Goal: Download file/media

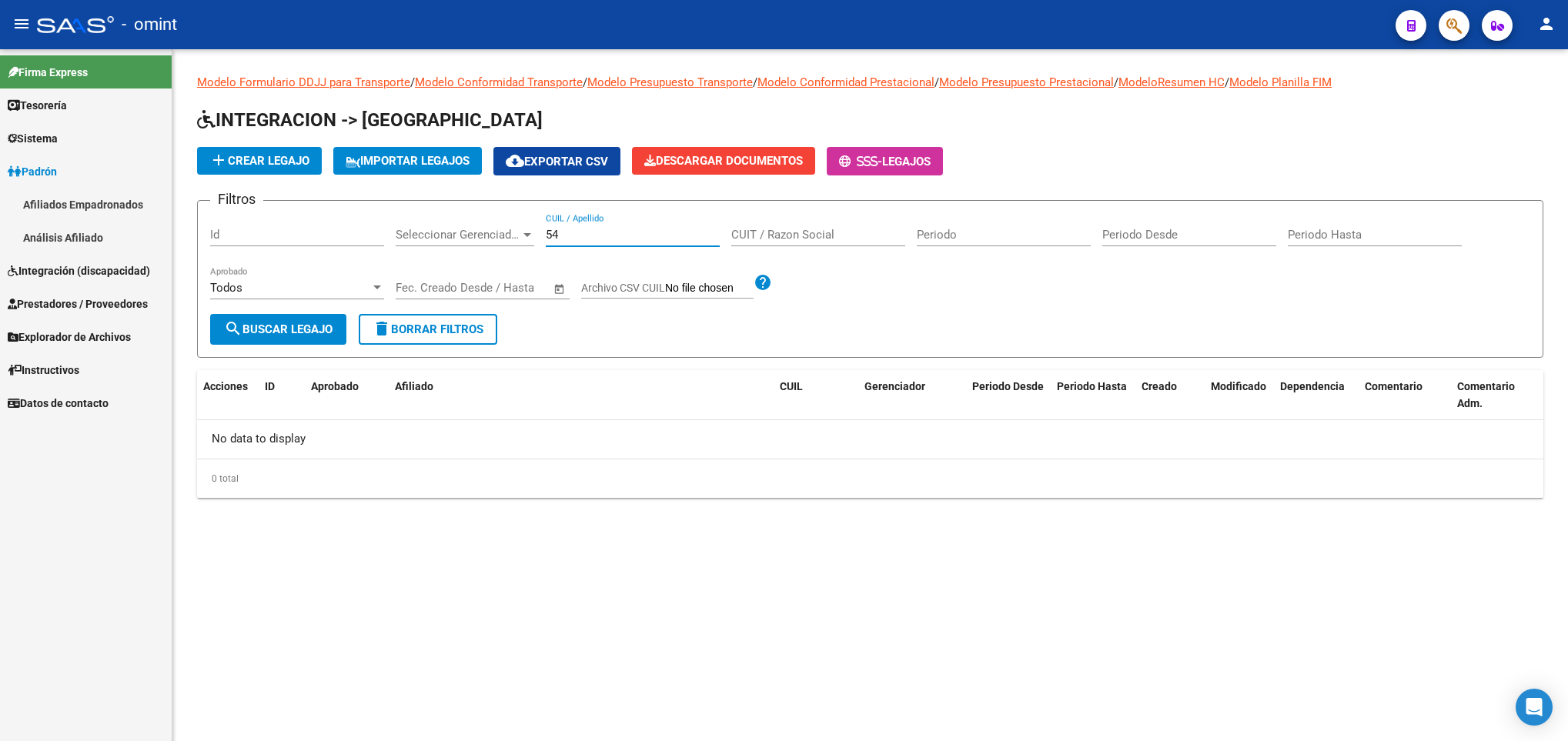
type input "5"
type input "E"
paste input "54.762.391"
type input "5"
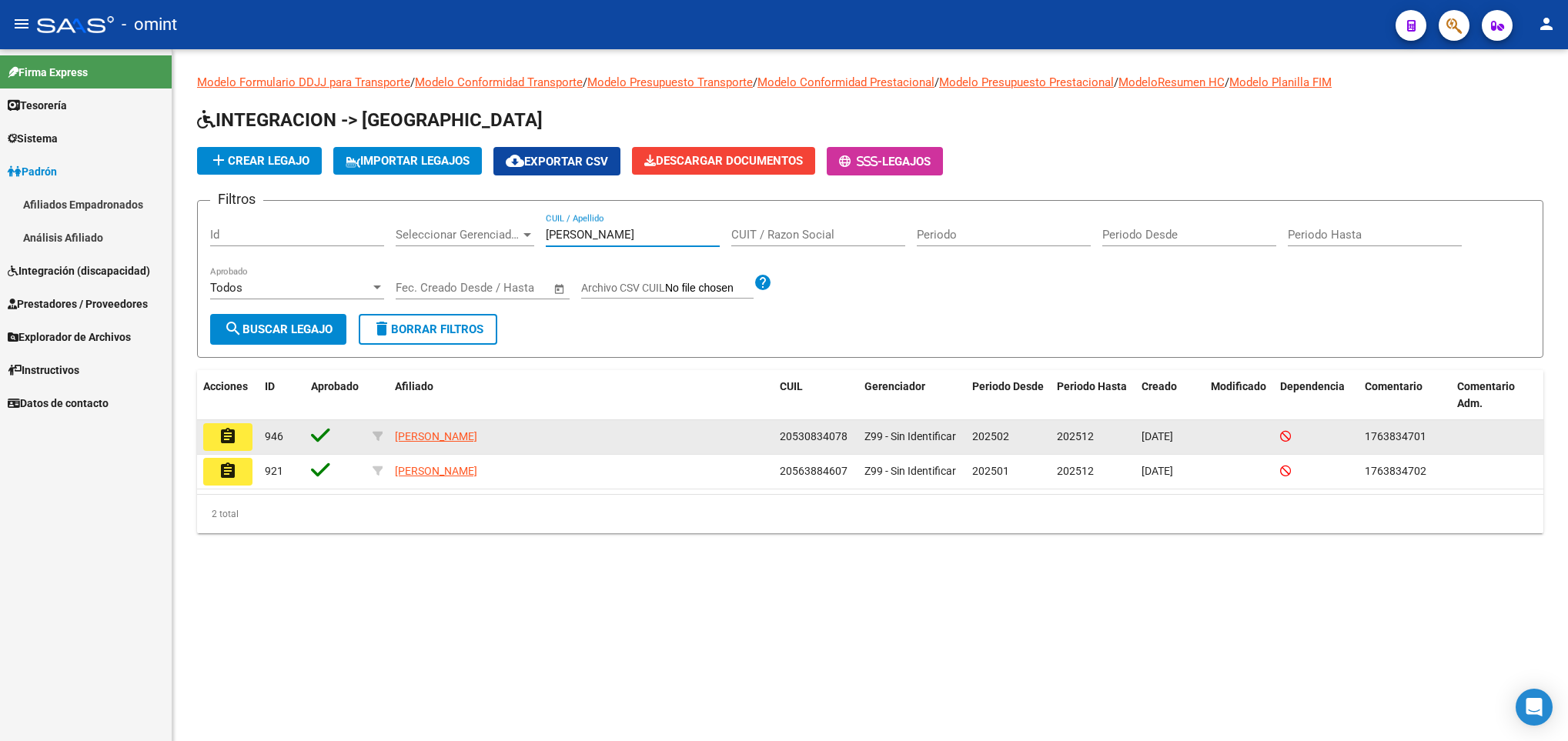
type input "[PERSON_NAME]"
click at [225, 428] on mat-icon "assignment" at bounding box center [227, 436] width 18 height 18
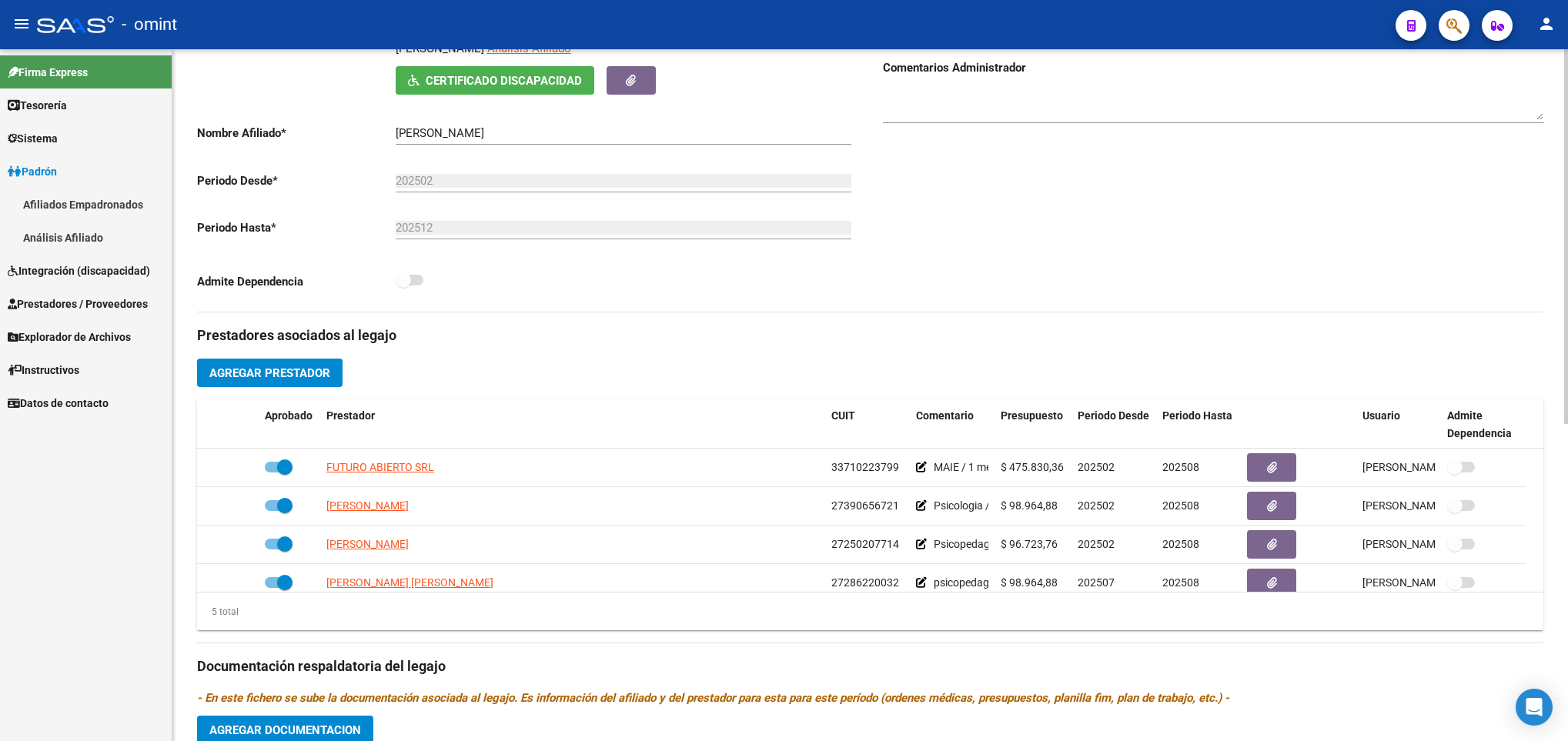
scroll to position [324, 0]
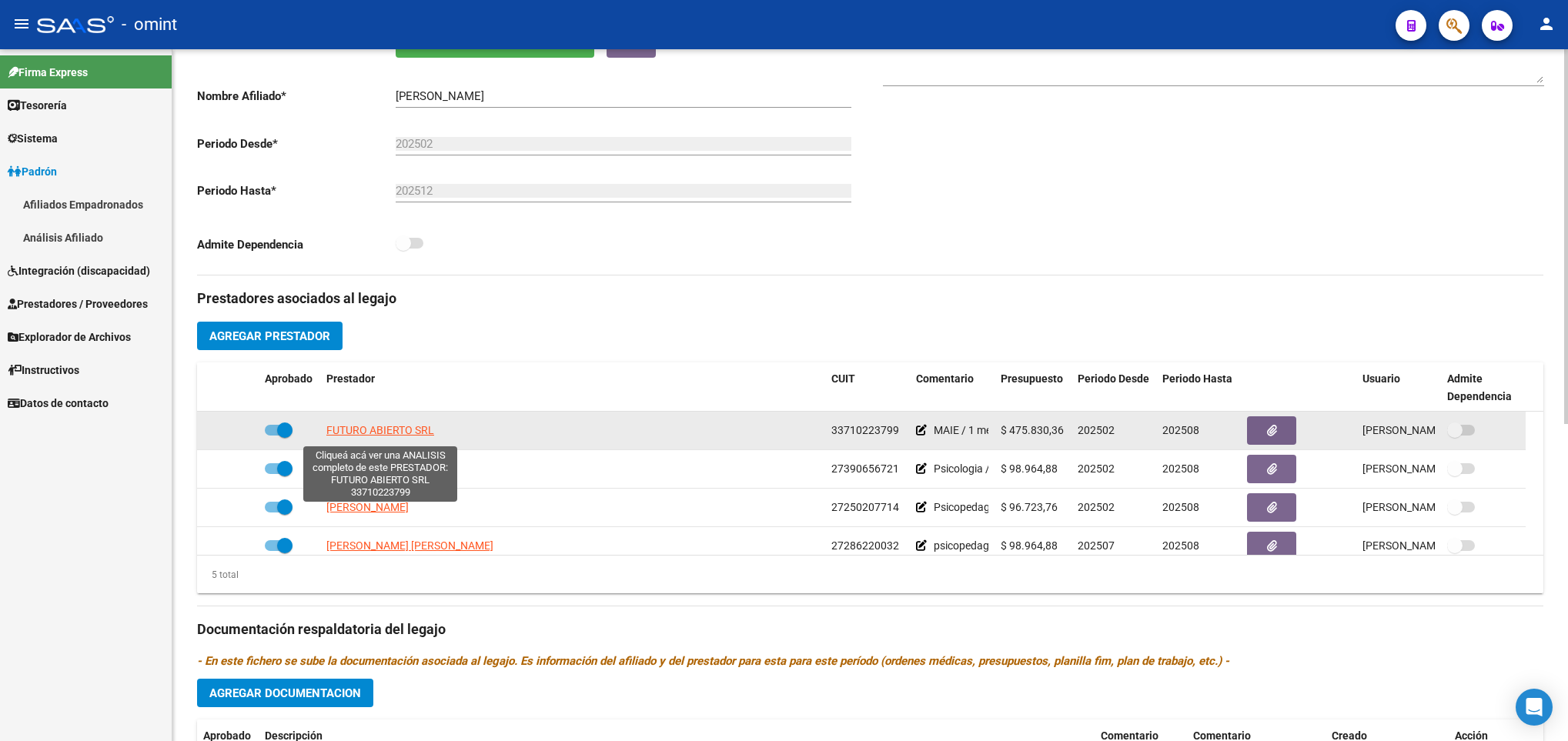
click at [375, 430] on span "FUTURO ABIERTO SRL" at bounding box center [380, 430] width 108 height 12
type textarea "33710223799"
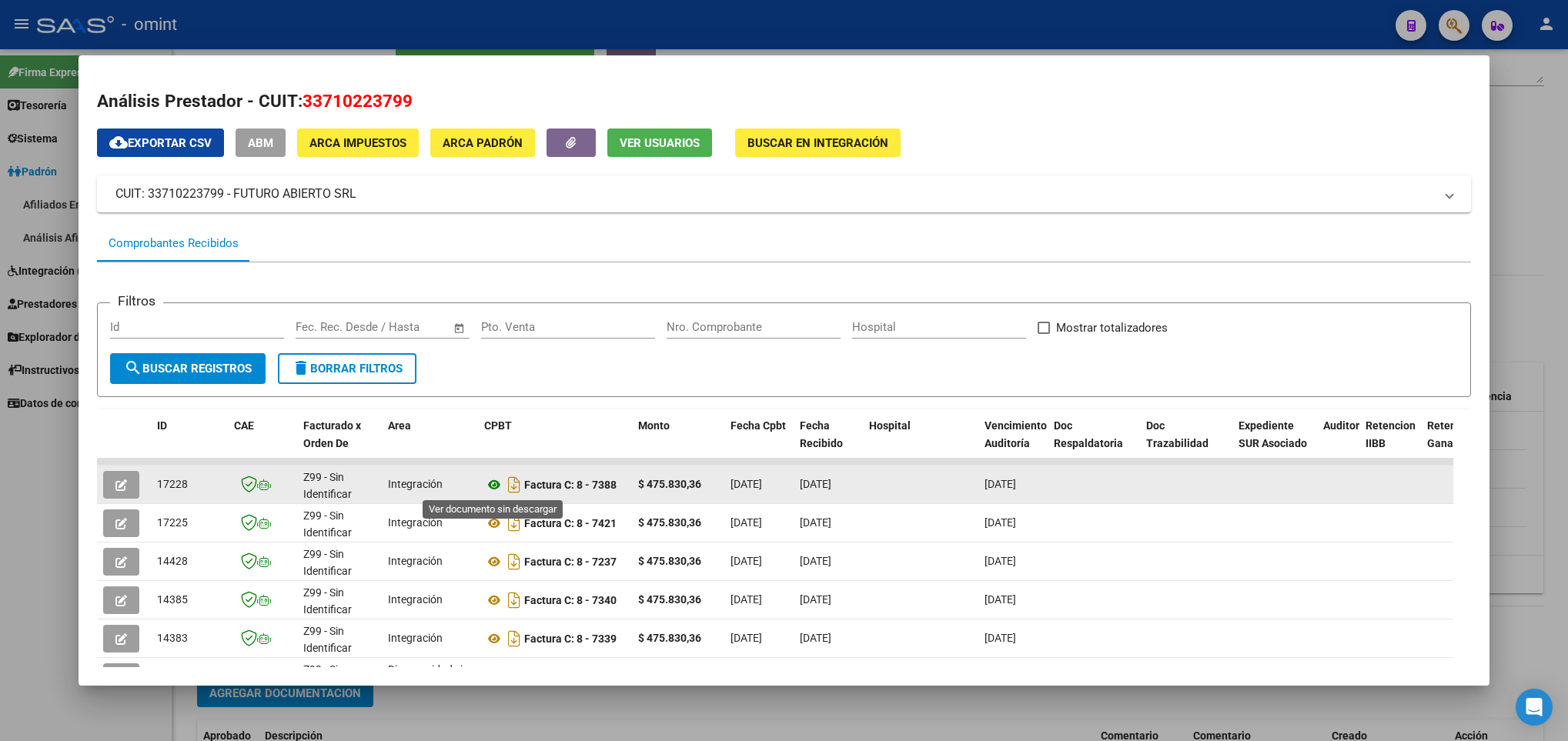
click at [497, 485] on icon at bounding box center [494, 485] width 20 height 18
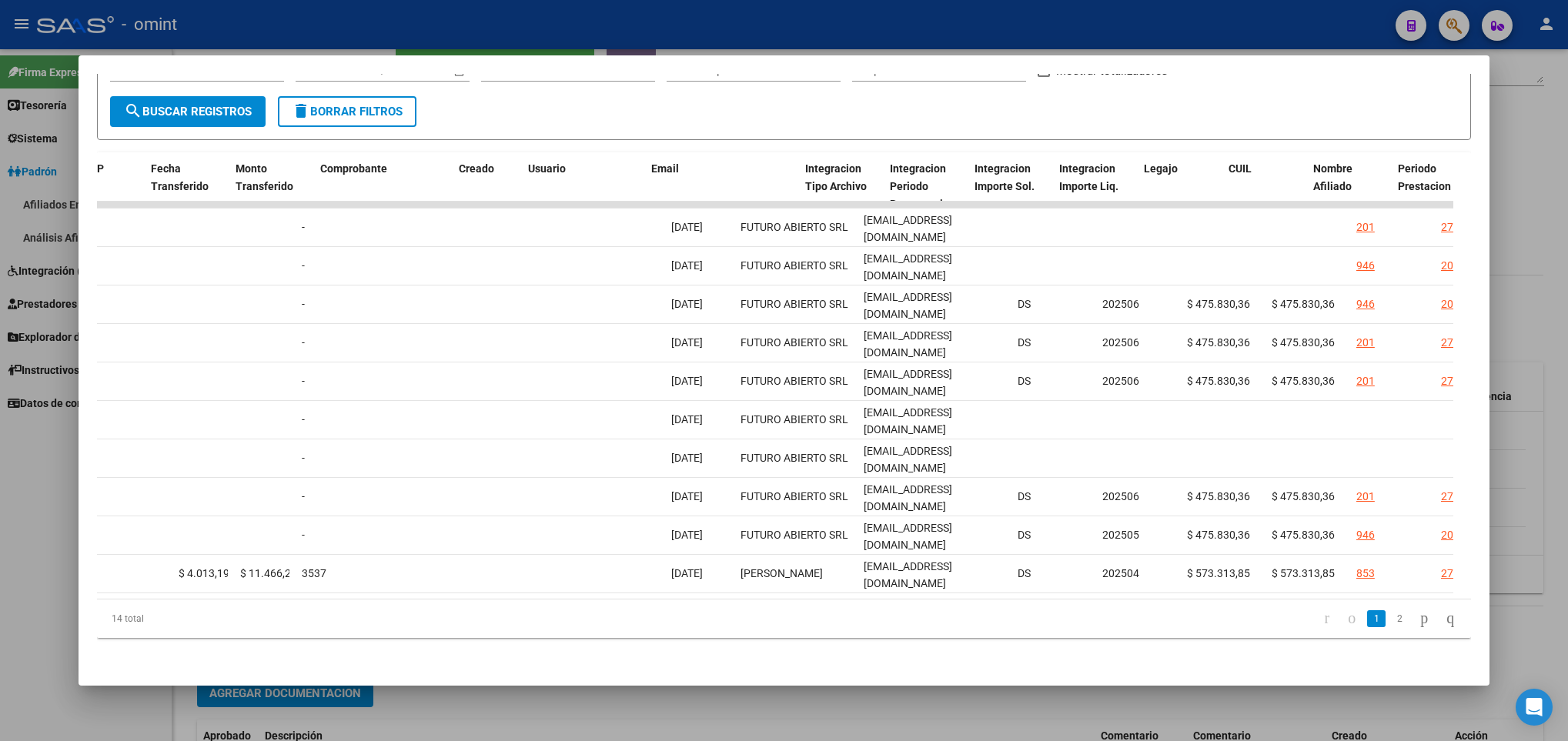
scroll to position [0, 1968]
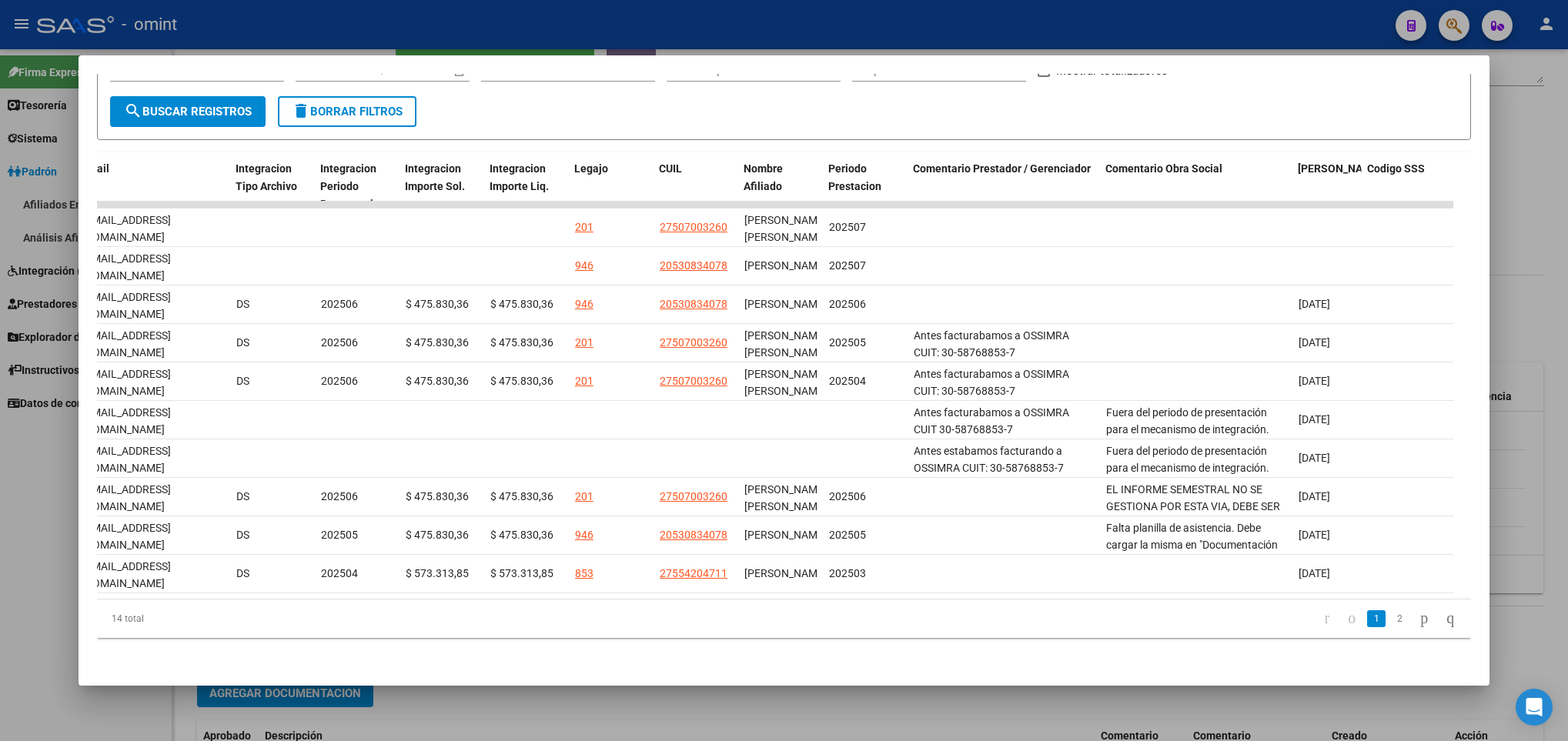
drag, startPoint x: 167, startPoint y: 603, endPoint x: 160, endPoint y: 596, distance: 9.9
click at [160, 596] on div "ID CAE Facturado x Orden De Area CPBT Monto Fecha Cpbt Fecha Recibido Hospital …" at bounding box center [784, 395] width 1374 height 486
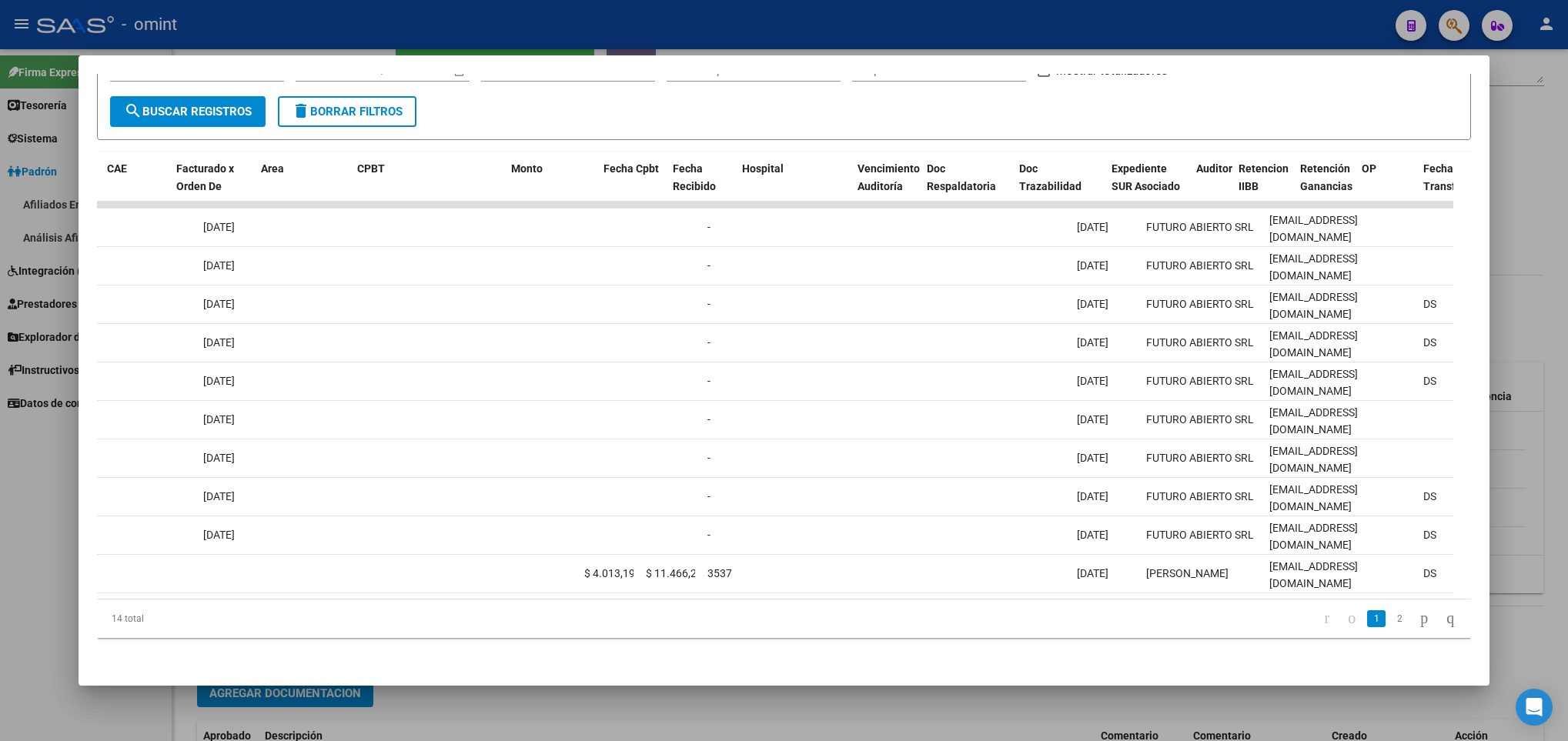
scroll to position [0, 0]
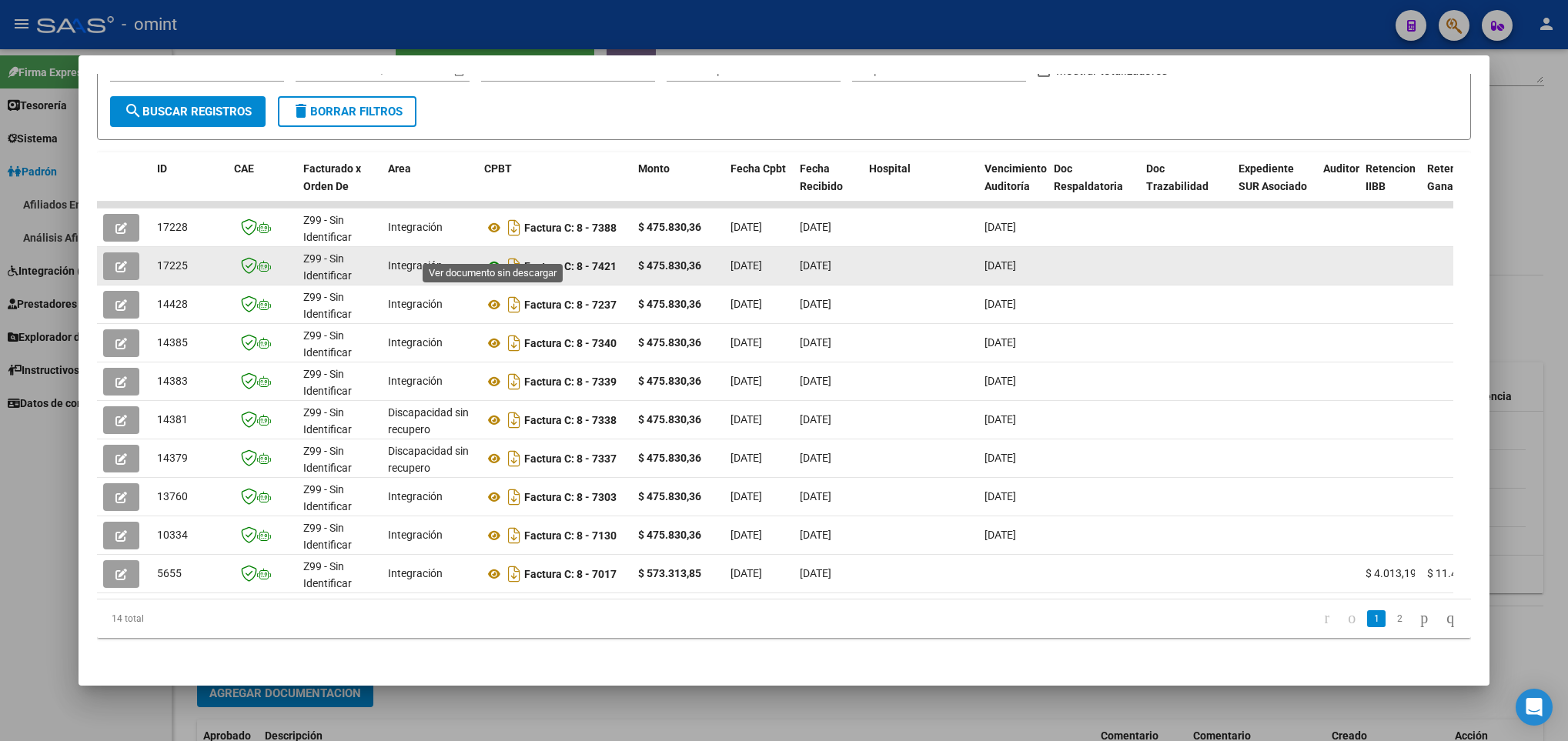
click at [495, 257] on icon at bounding box center [494, 266] width 20 height 18
